Goal: Communication & Community: Answer question/provide support

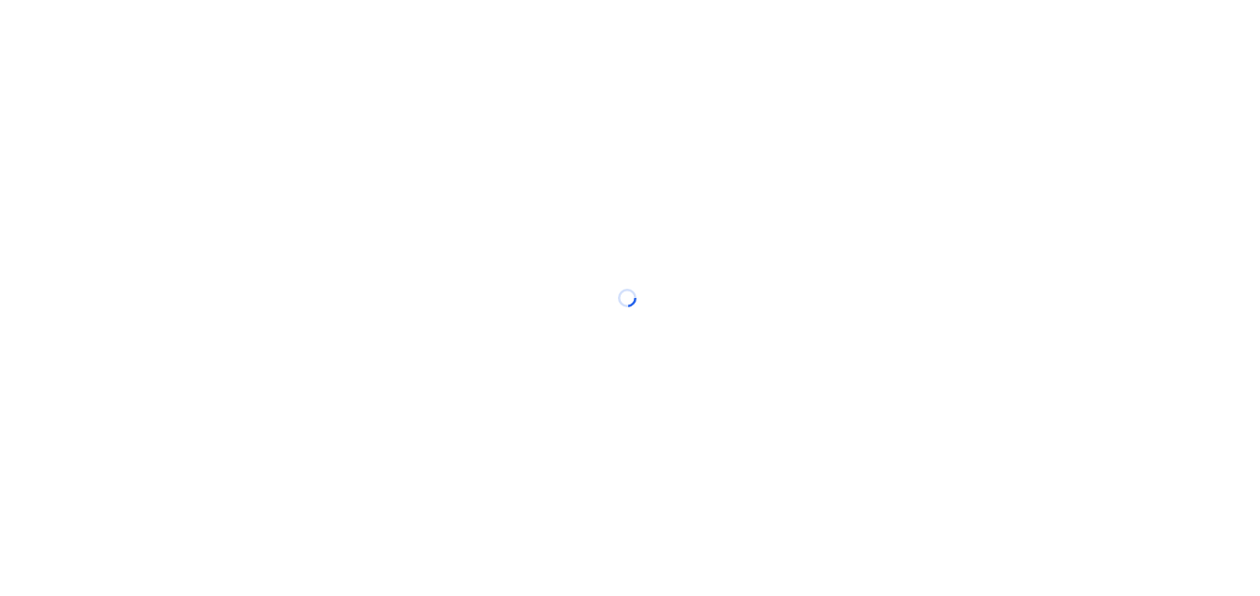
drag, startPoint x: 0, startPoint y: 0, endPoint x: 744, endPoint y: 72, distance: 747.7
click at [744, 72] on div at bounding box center [630, 298] width 1260 height 596
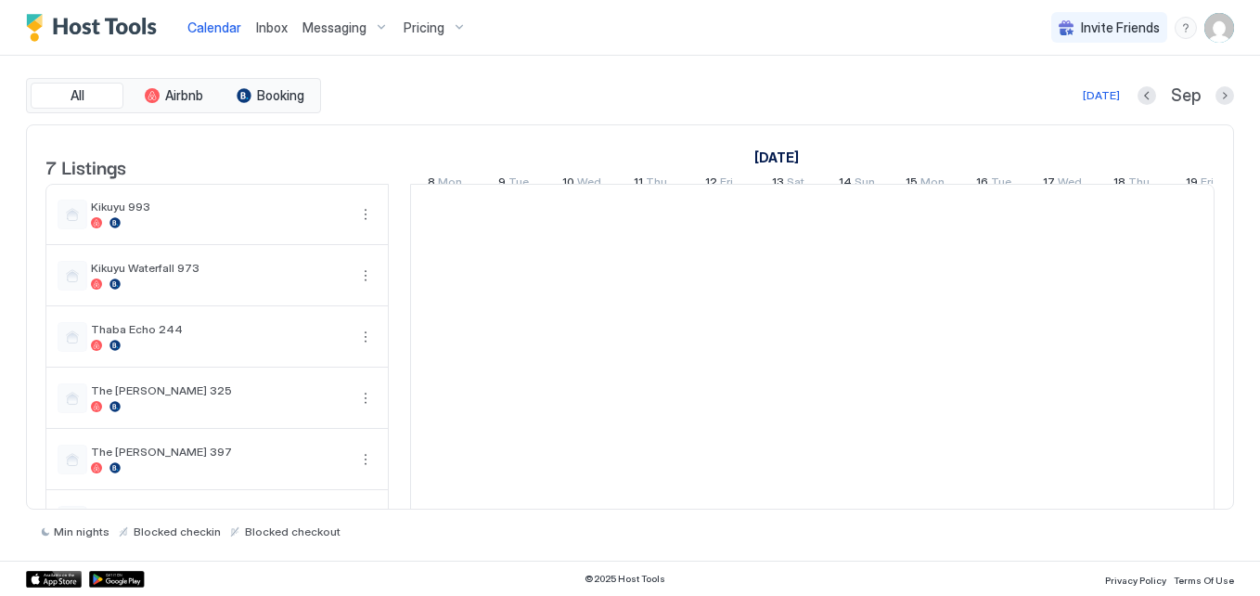
scroll to position [0, 1031]
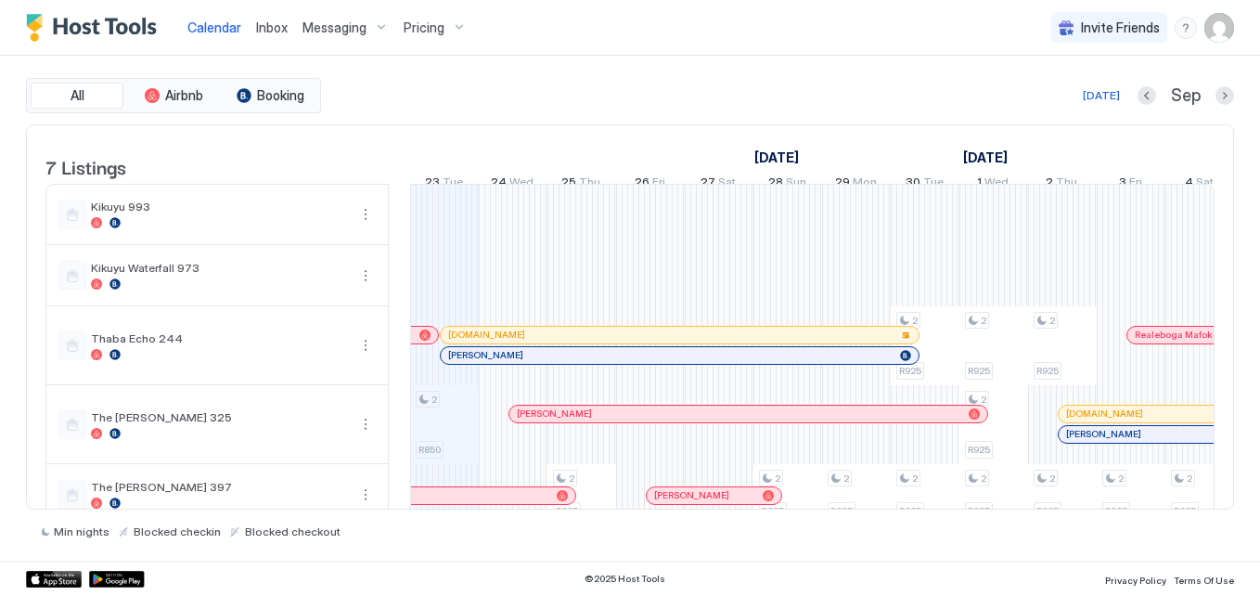
click at [335, 26] on span "Messaging" at bounding box center [335, 27] width 64 height 17
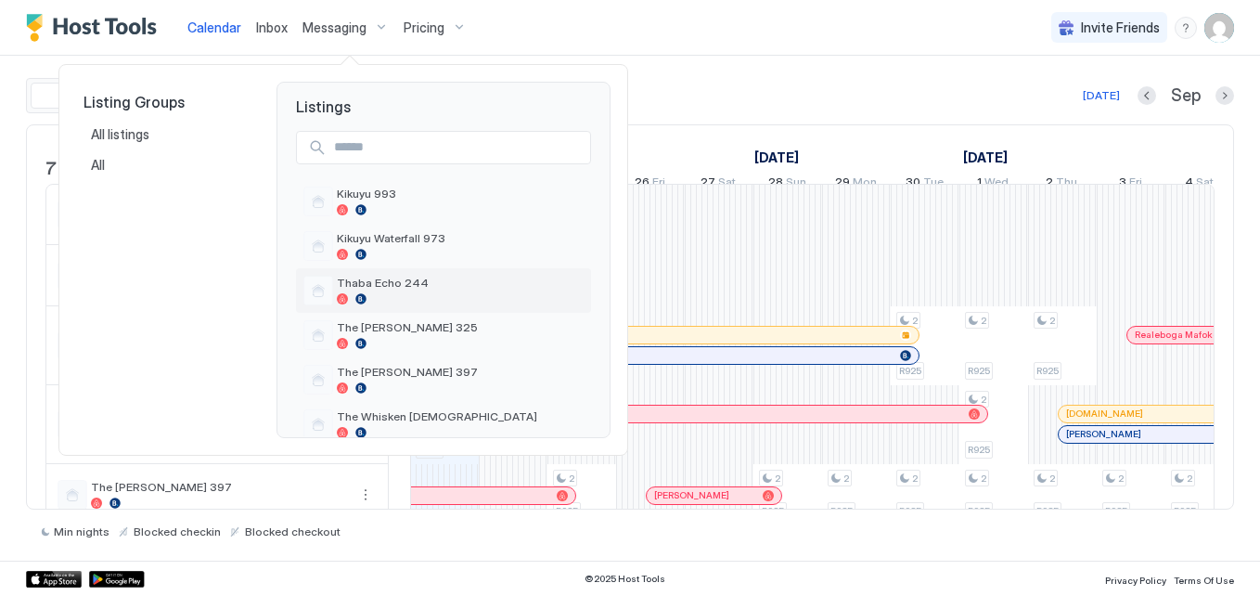
click at [394, 278] on span "Thaba Echo 244" at bounding box center [460, 283] width 247 height 14
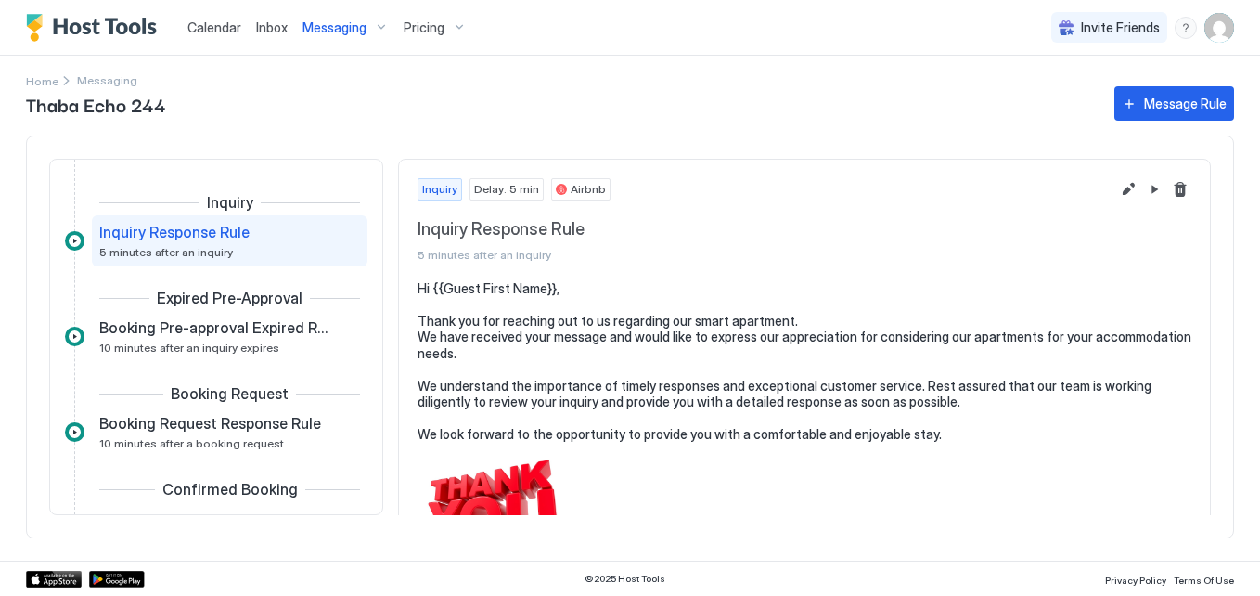
click at [253, 29] on div "Inbox" at bounding box center [272, 27] width 46 height 34
click at [274, 29] on span "Inbox" at bounding box center [272, 27] width 32 height 16
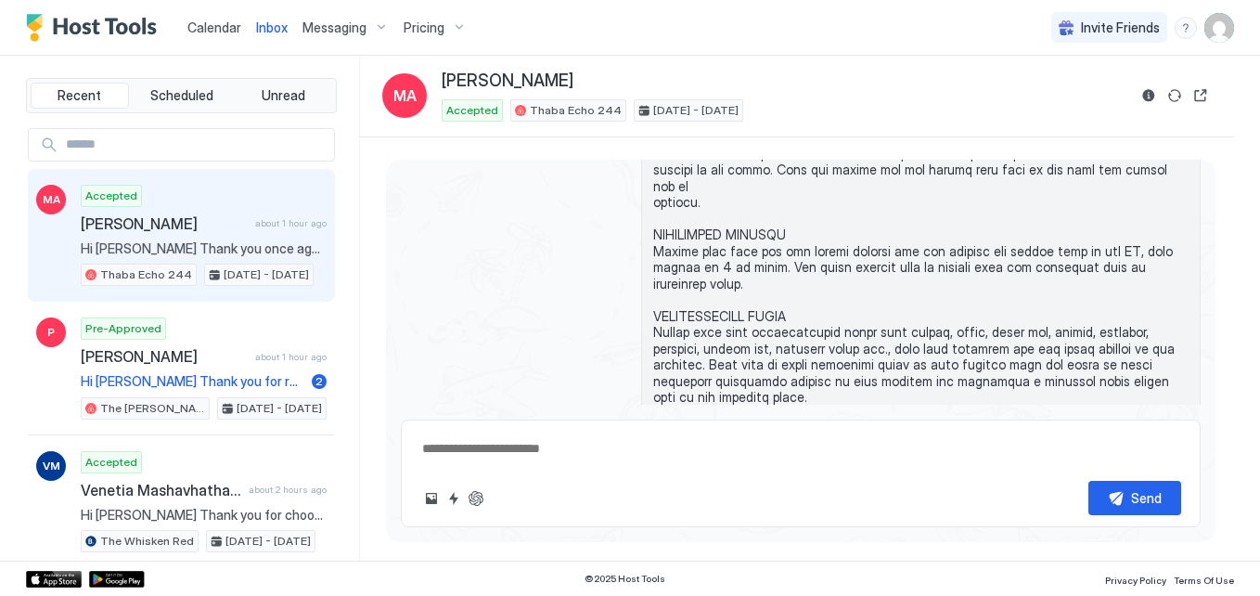
scroll to position [3856, 0]
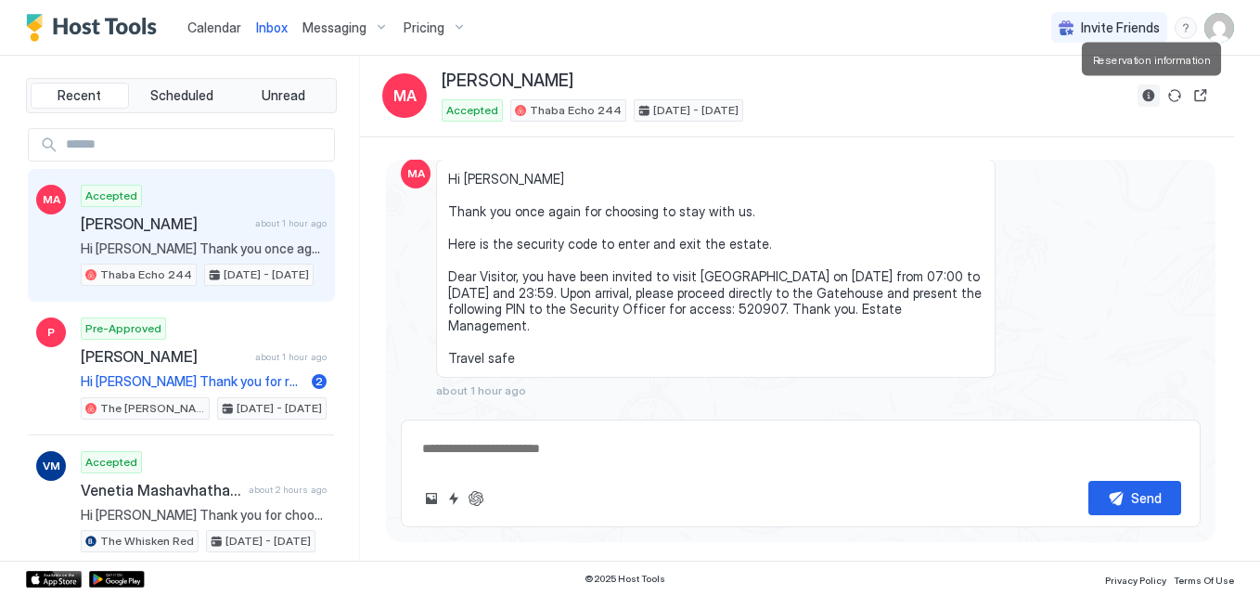
click at [1145, 95] on button "Reservation information" at bounding box center [1149, 95] width 22 height 22
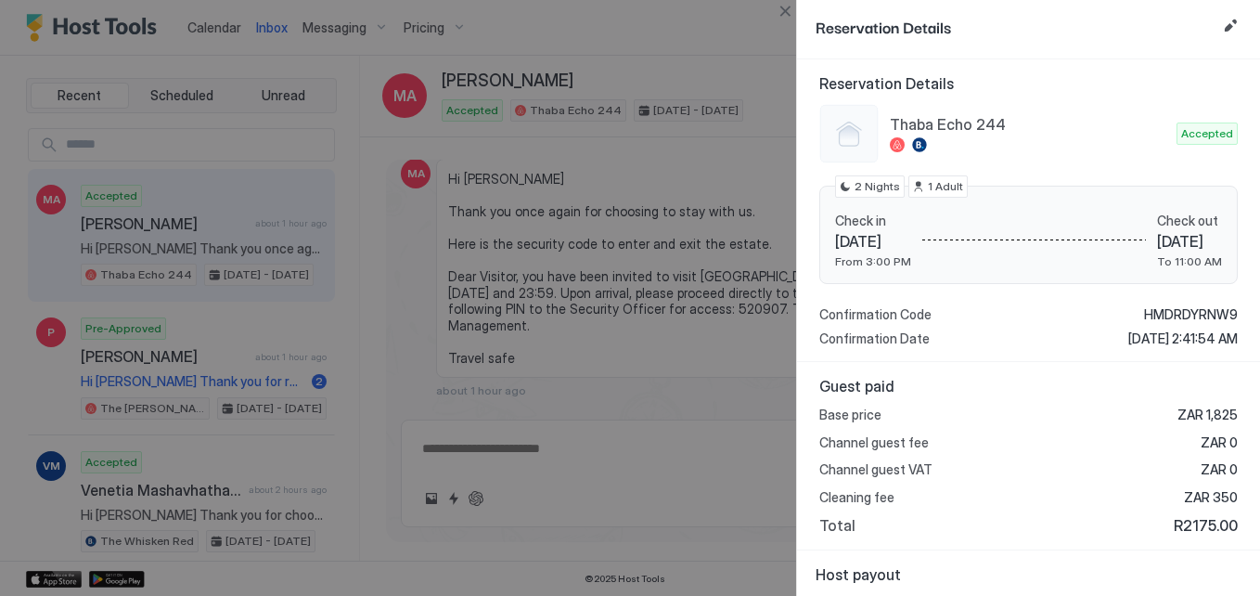
scroll to position [0, 0]
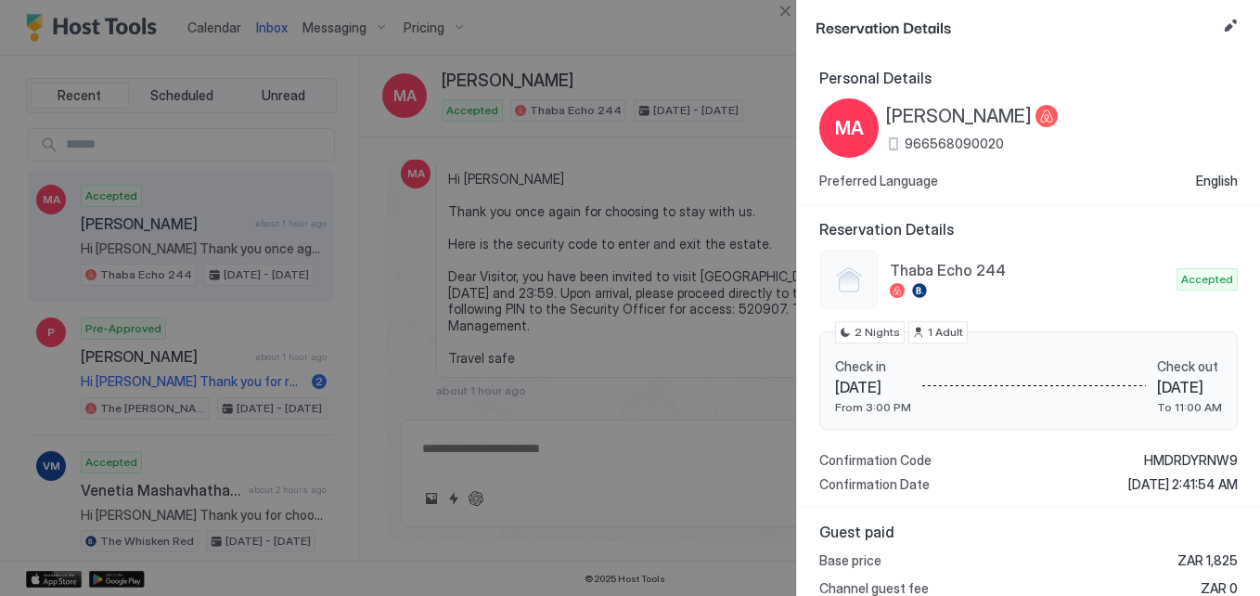
type textarea "*"
